Goal: Navigation & Orientation: Find specific page/section

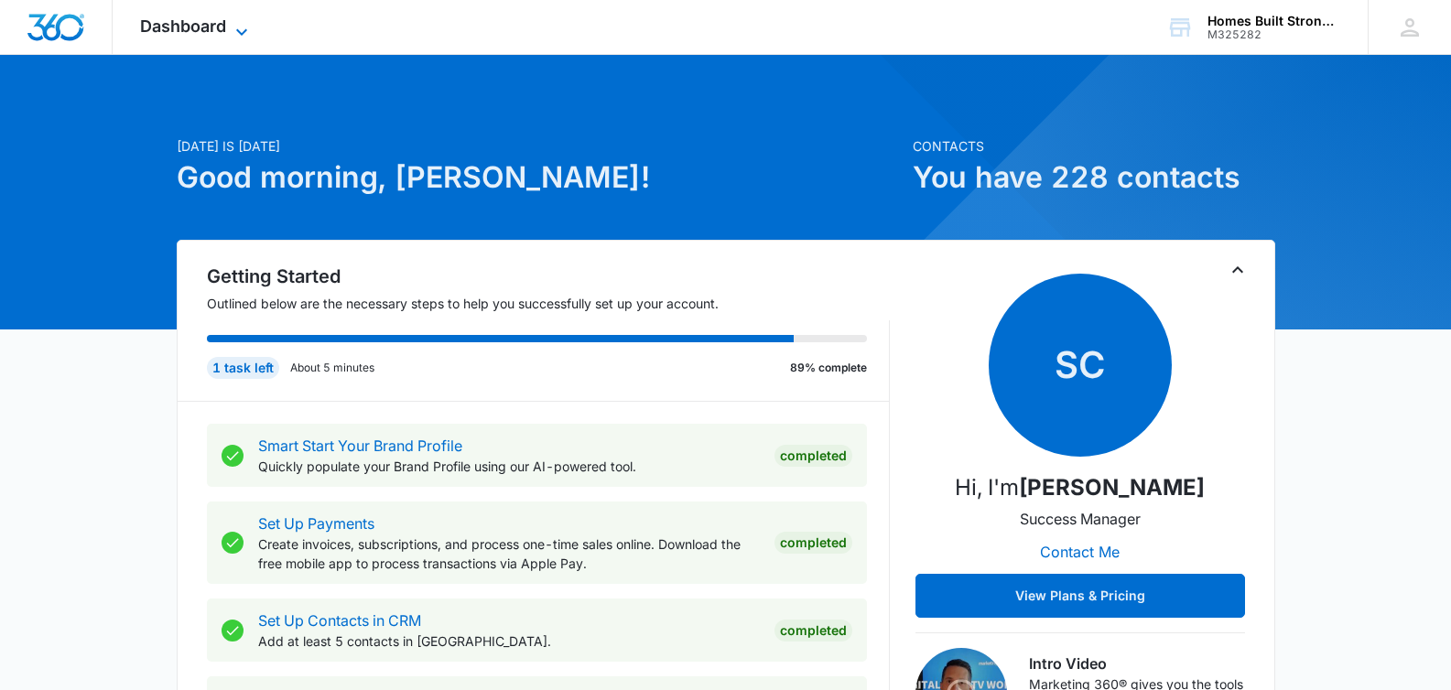
click at [231, 21] on icon at bounding box center [242, 32] width 22 height 22
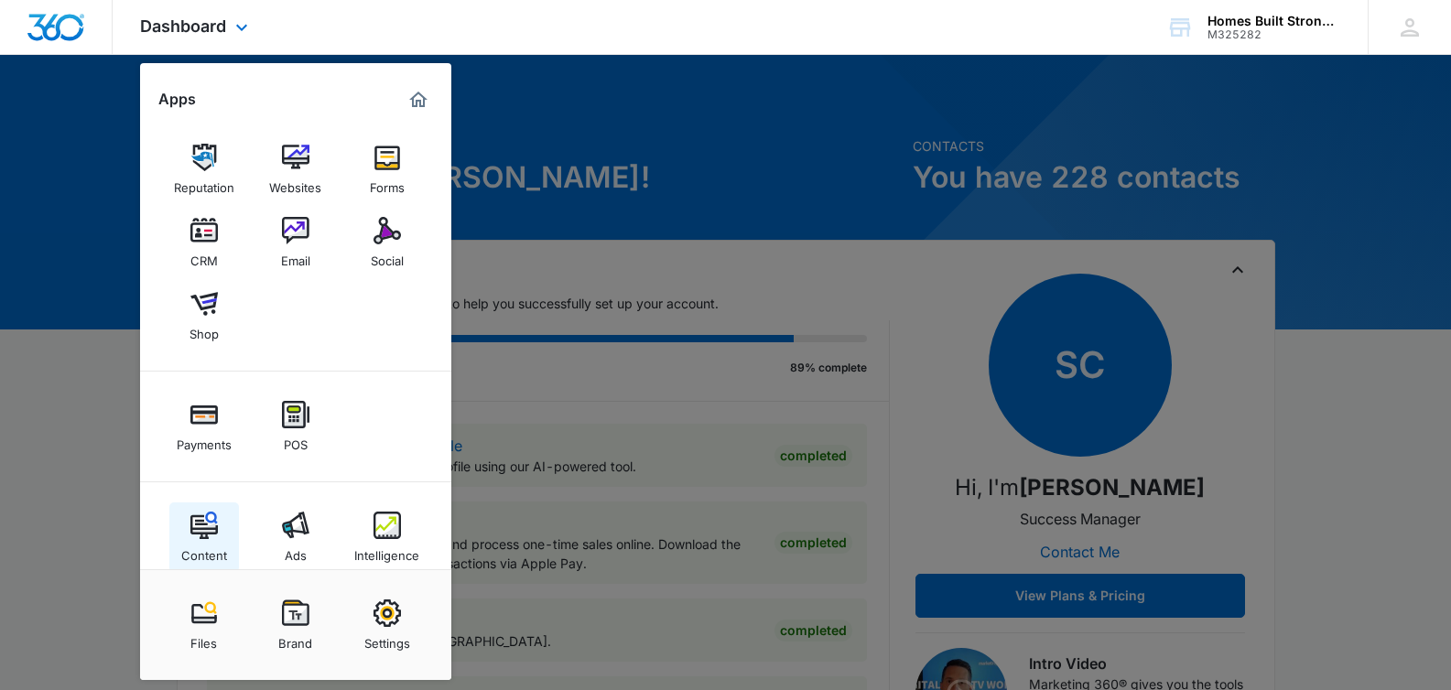
click at [208, 524] on img at bounding box center [203, 525] width 27 height 27
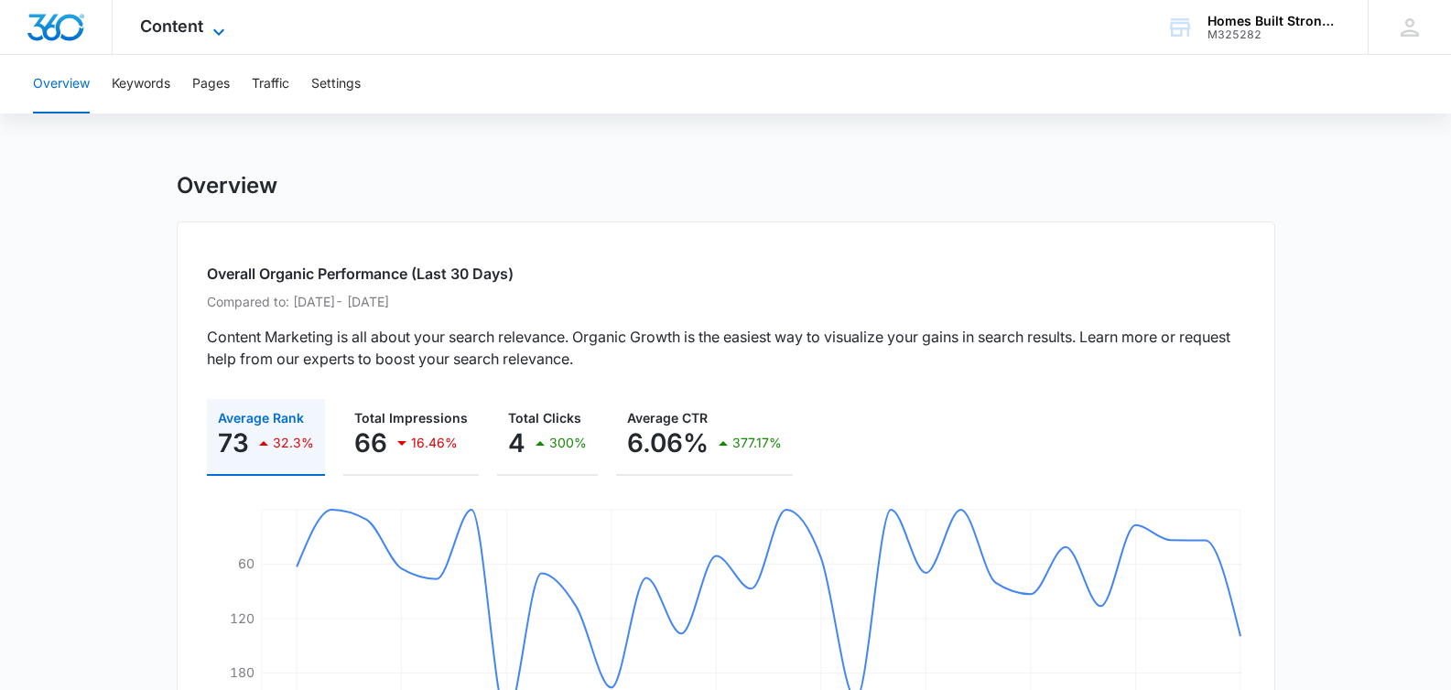
click at [226, 25] on icon at bounding box center [219, 32] width 22 height 22
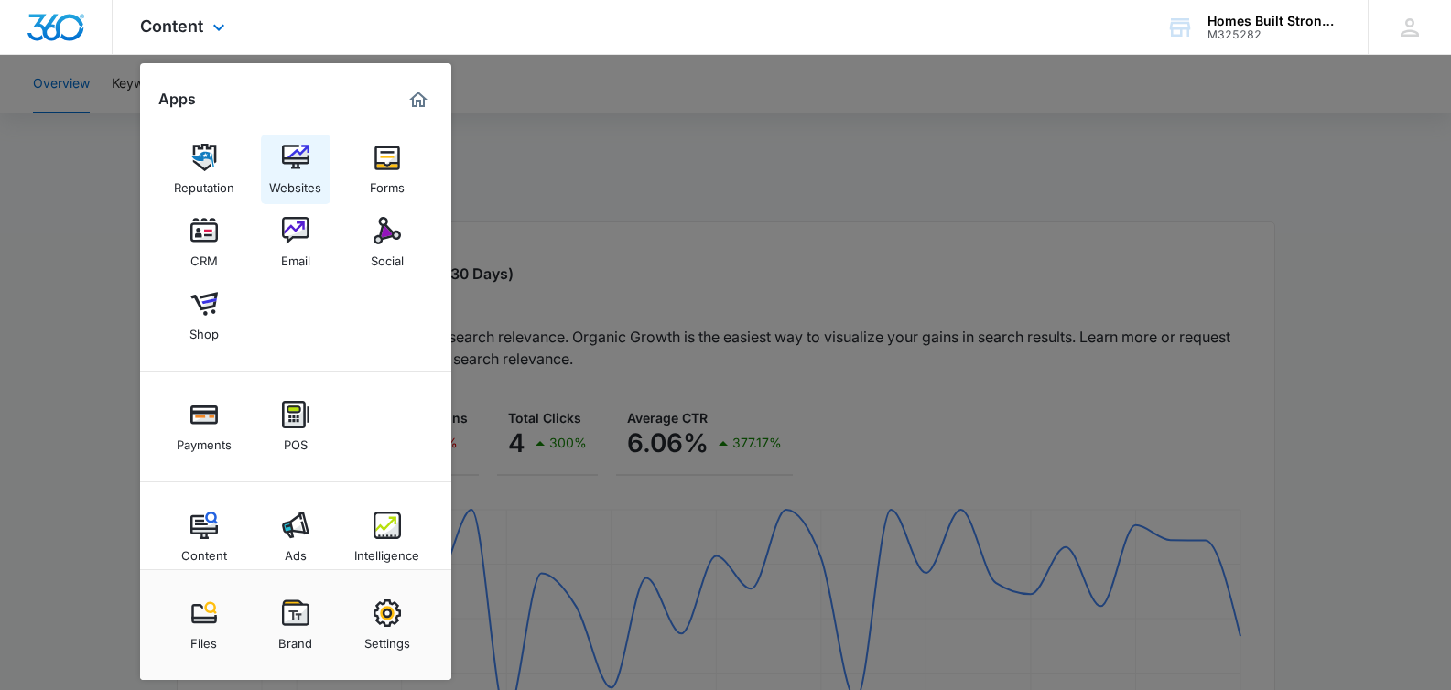
click at [300, 157] on img at bounding box center [295, 157] width 27 height 27
